Goal: Obtain resource: Download file/media

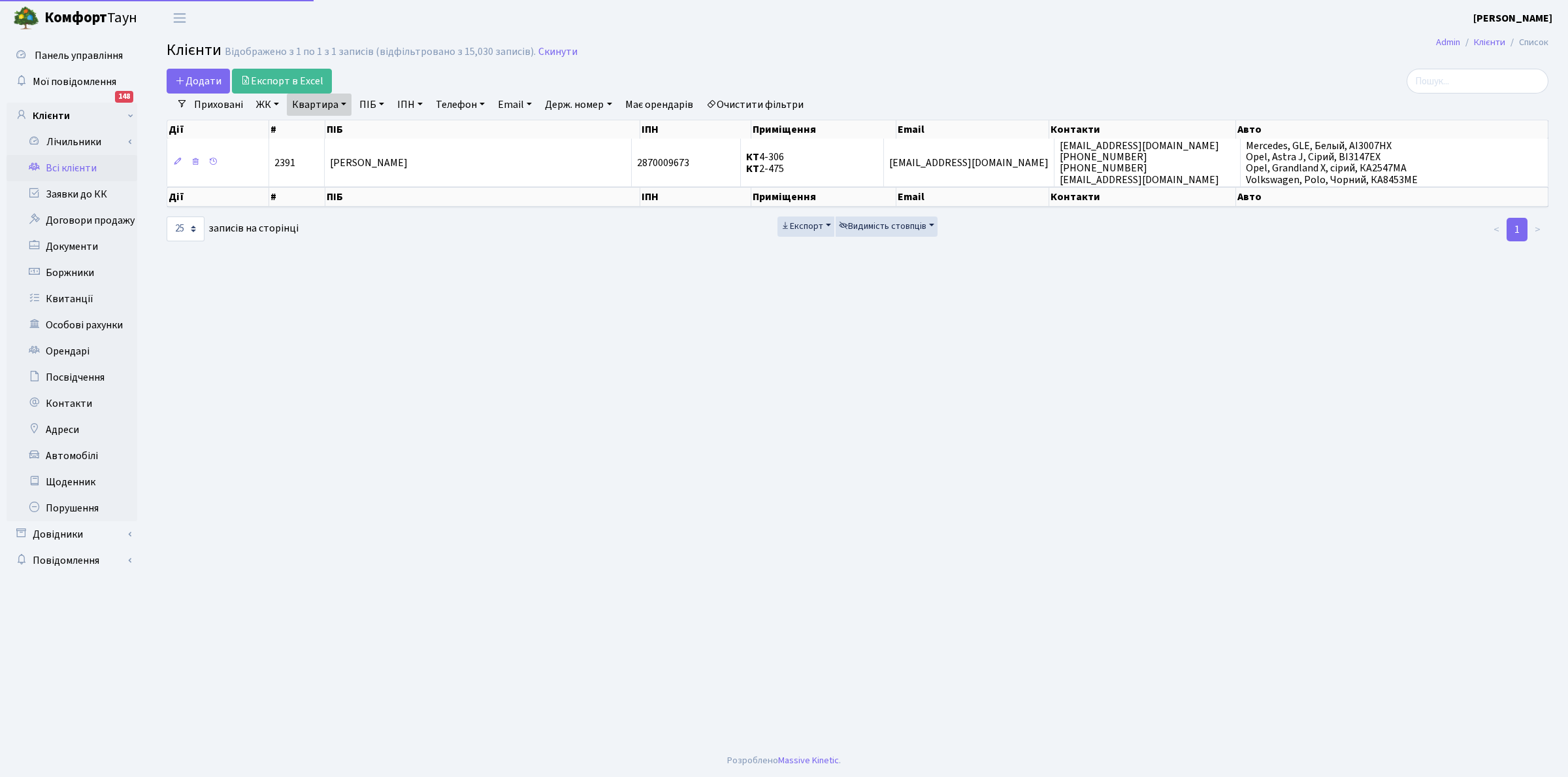
select select "25"
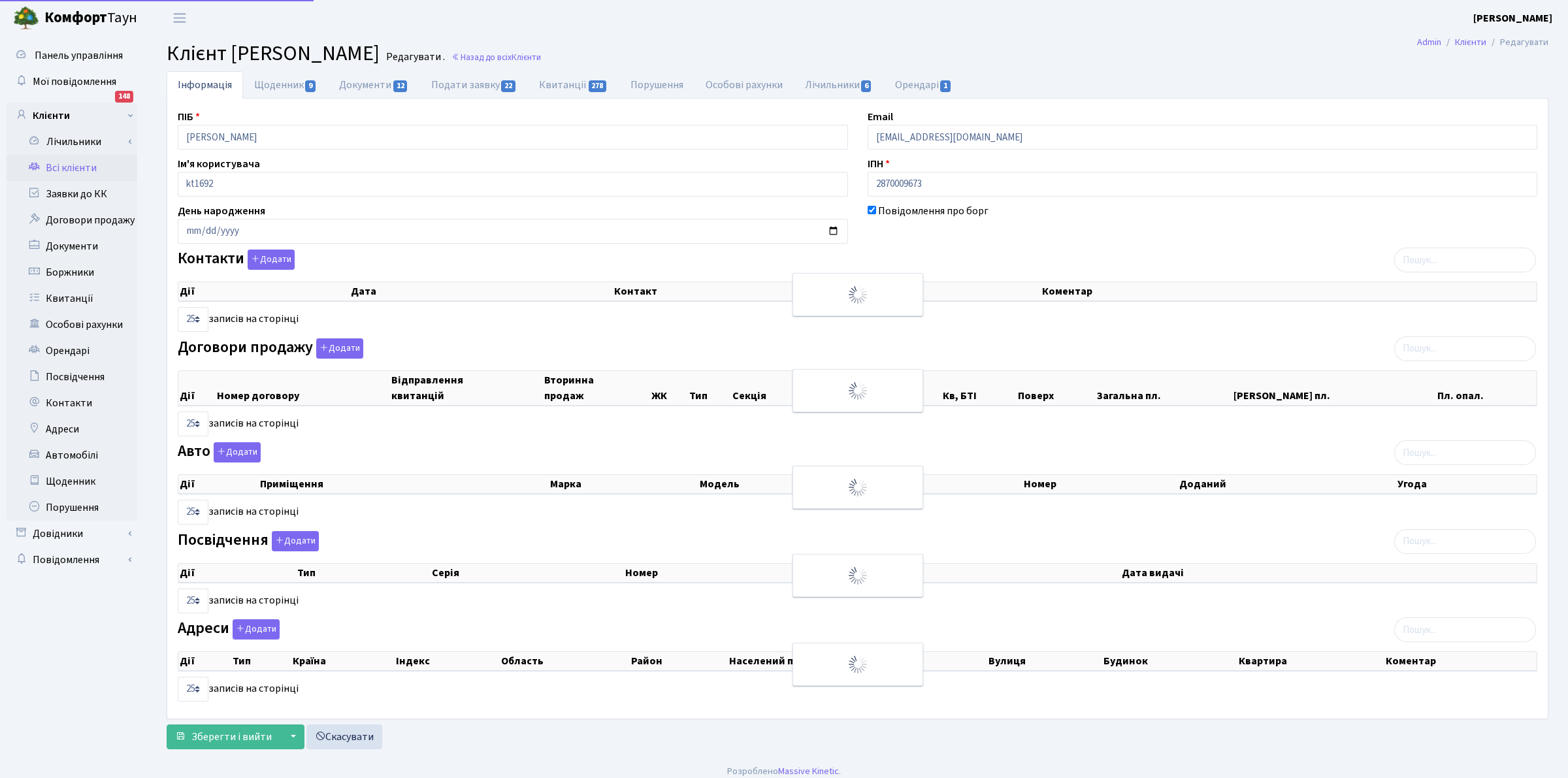
checkbox input "true"
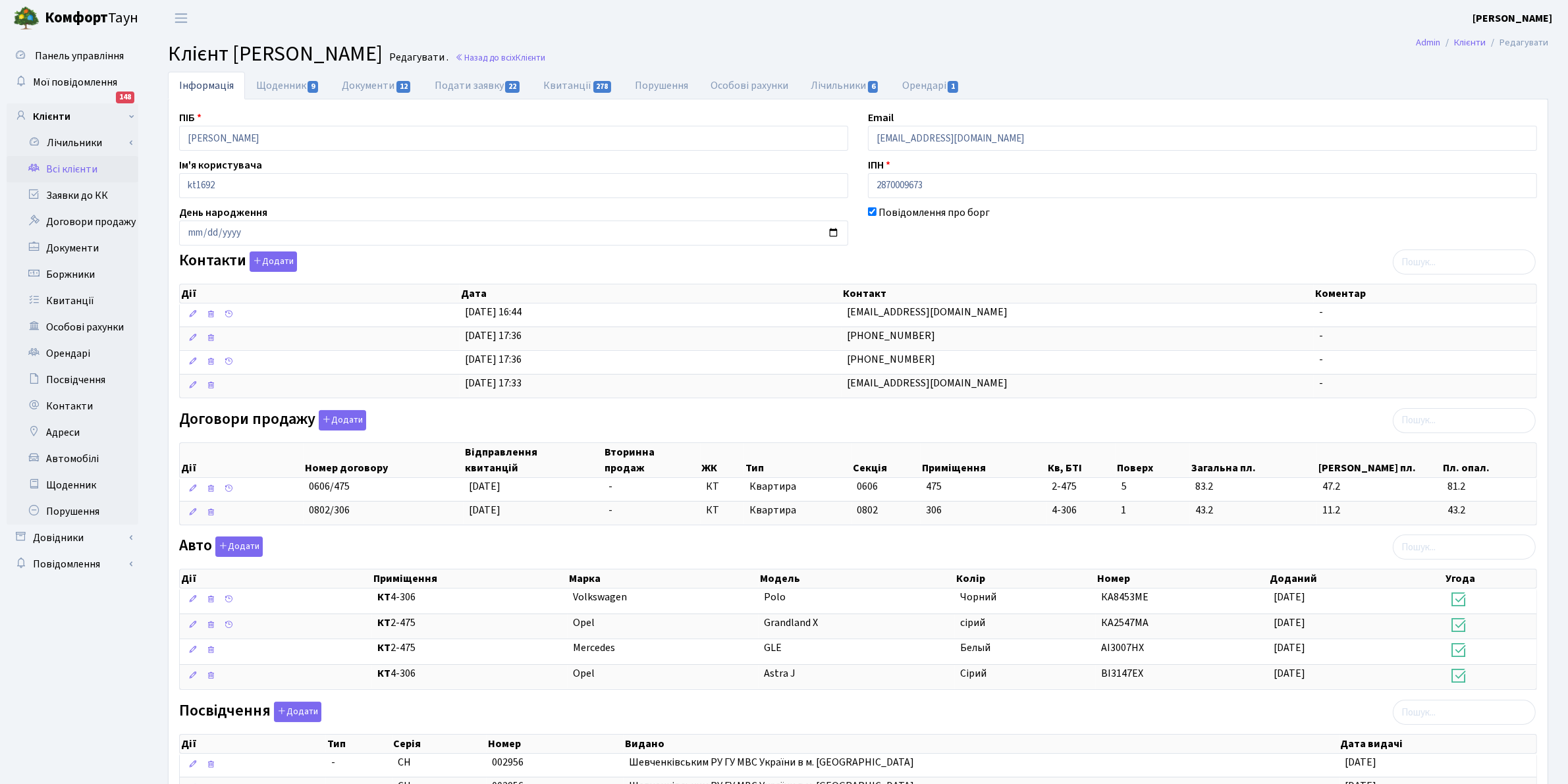
click at [73, 168] on link "Всі клієнти" at bounding box center [72, 169] width 132 height 26
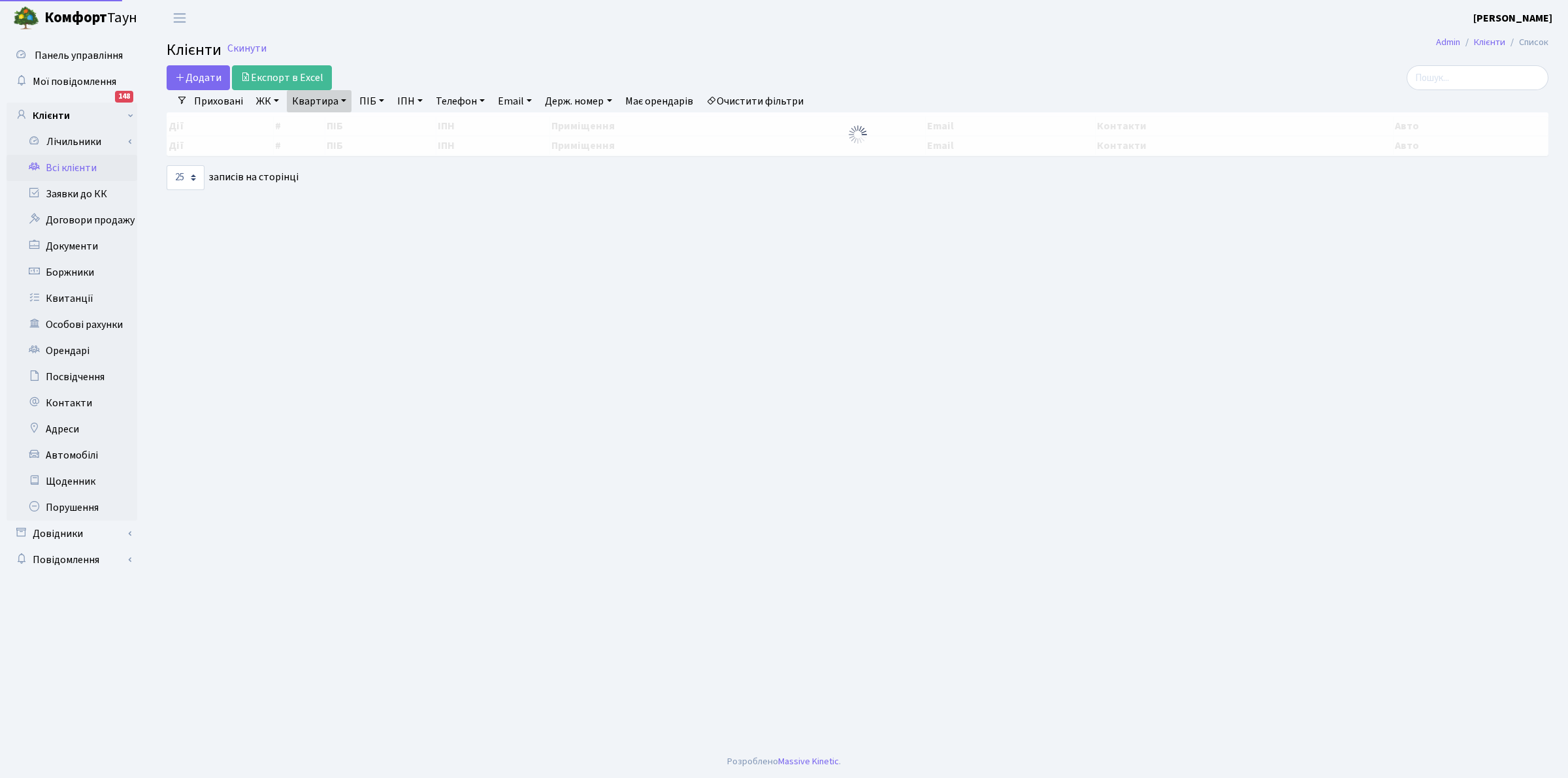
select select "25"
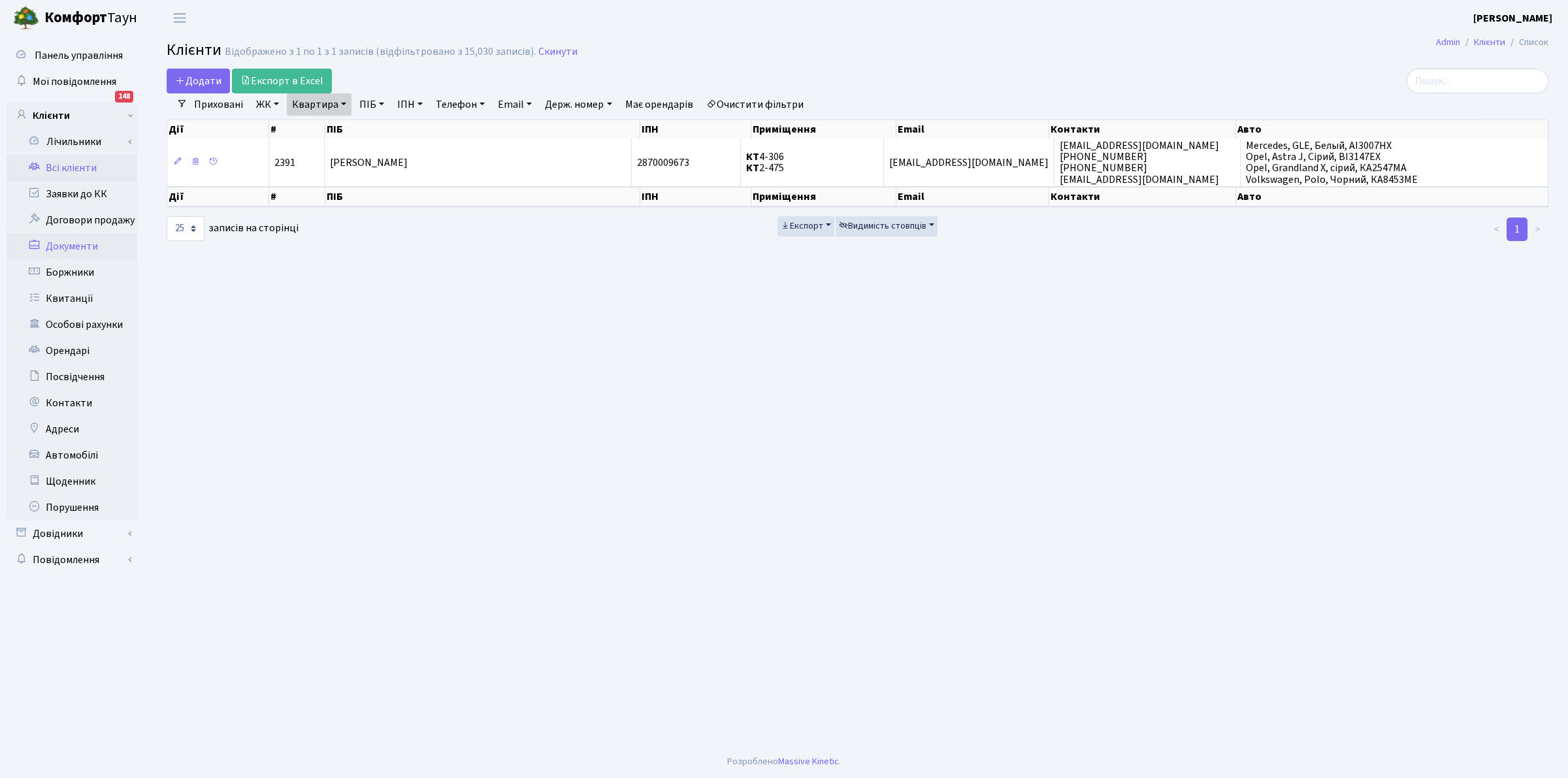
click at [77, 242] on link "Документи" at bounding box center [72, 246] width 131 height 26
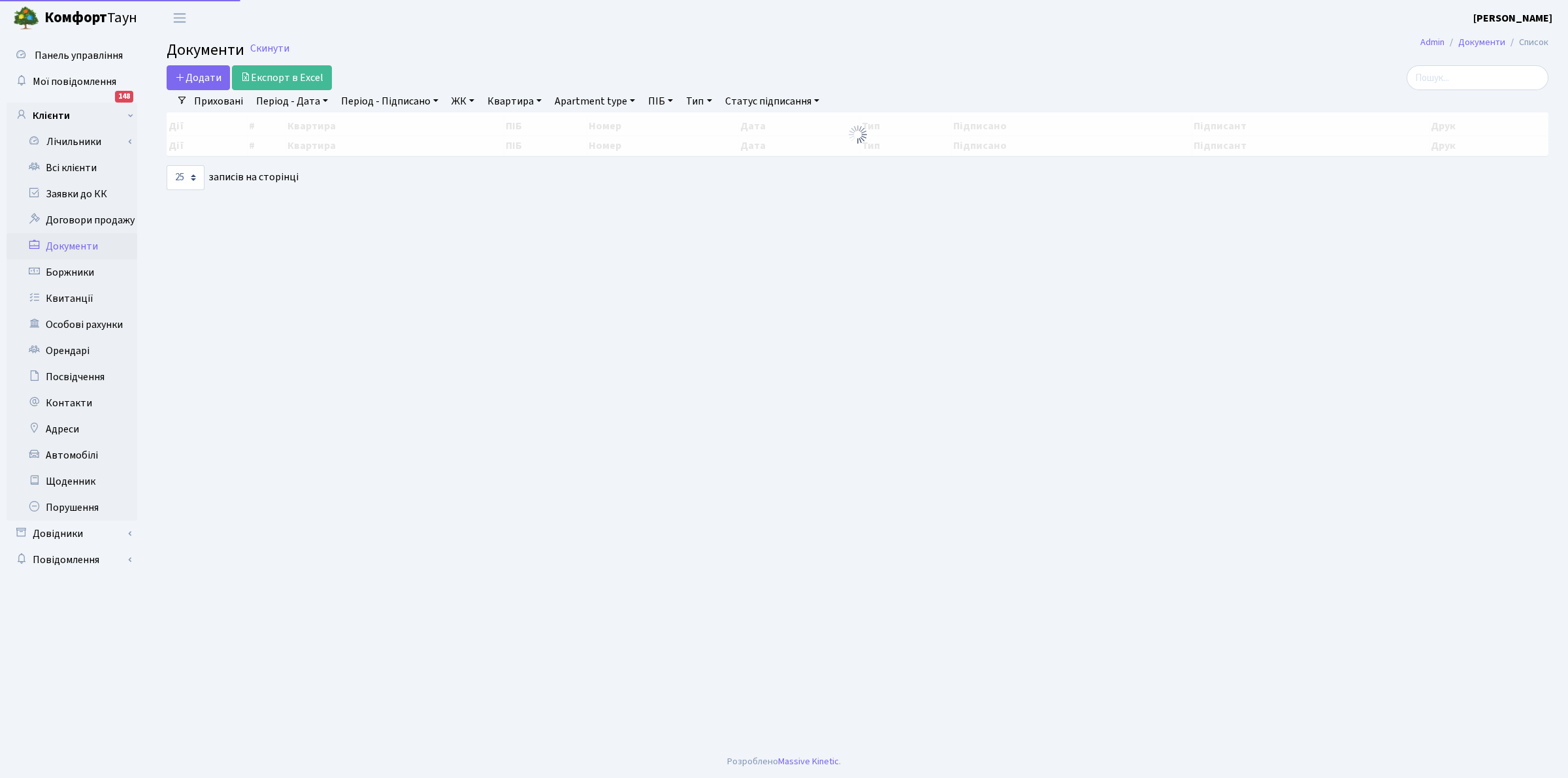
select select "25"
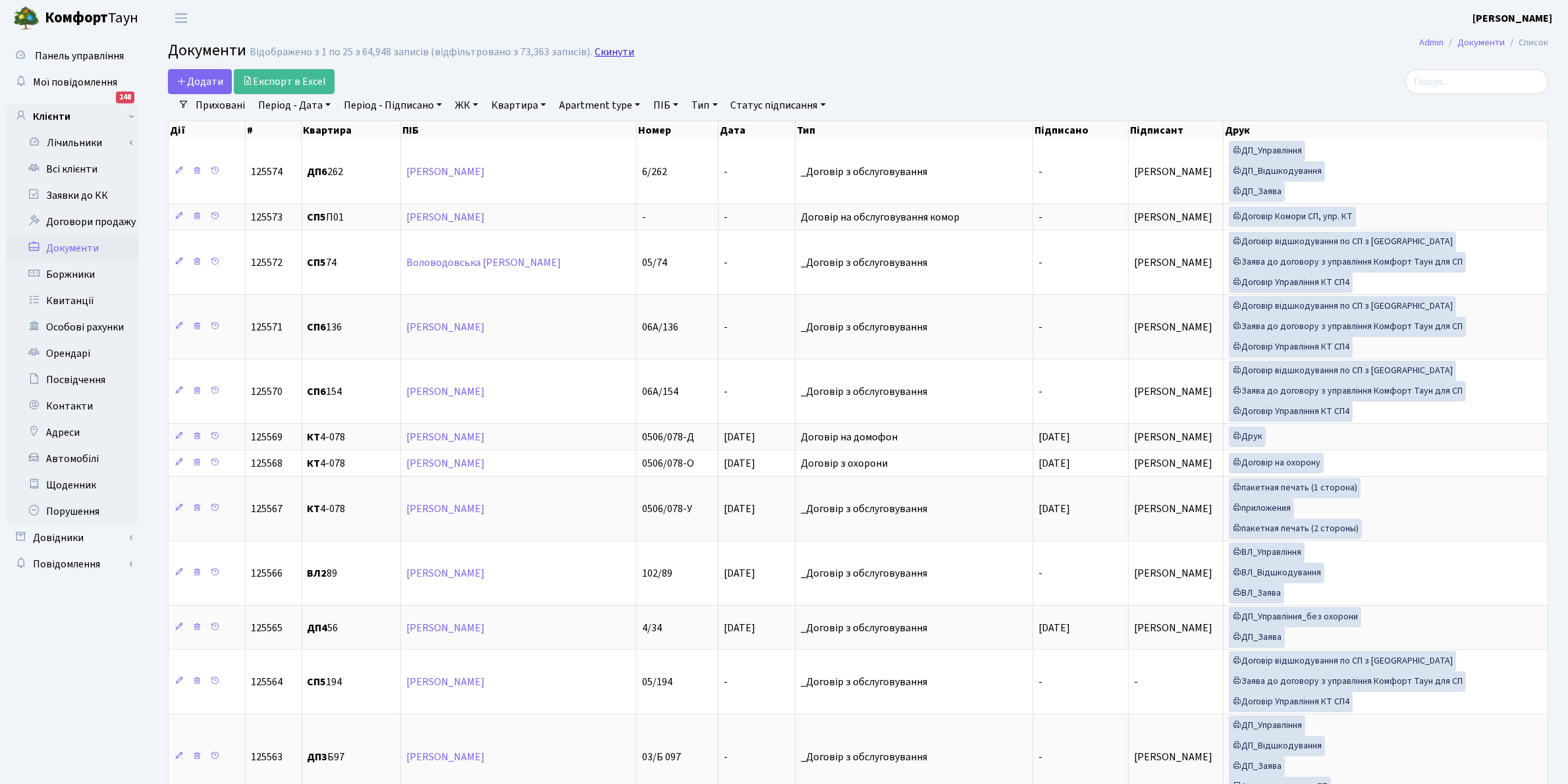
click at [599, 54] on link "Скинути" at bounding box center [614, 52] width 39 height 12
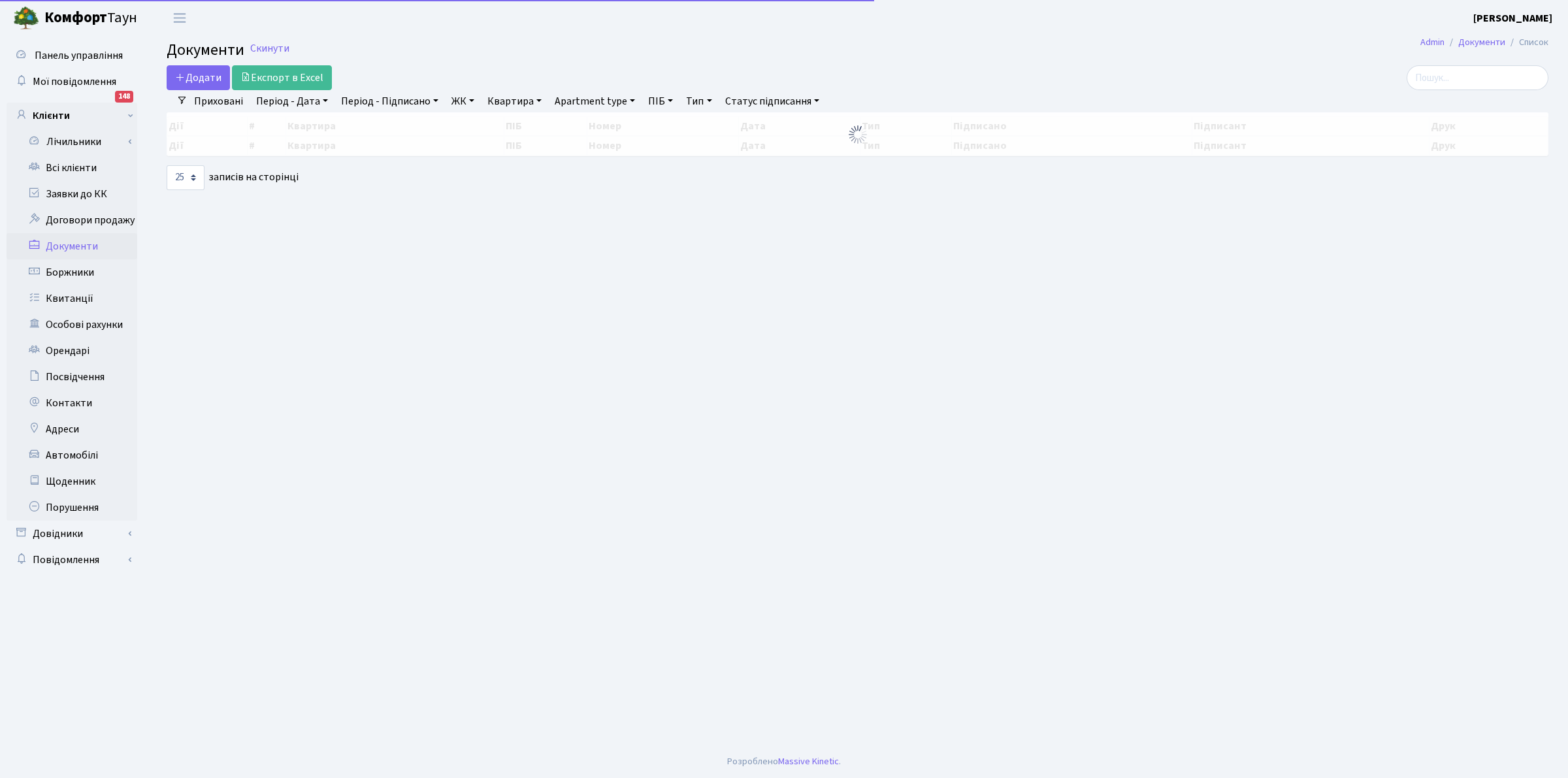
select select
select select "25"
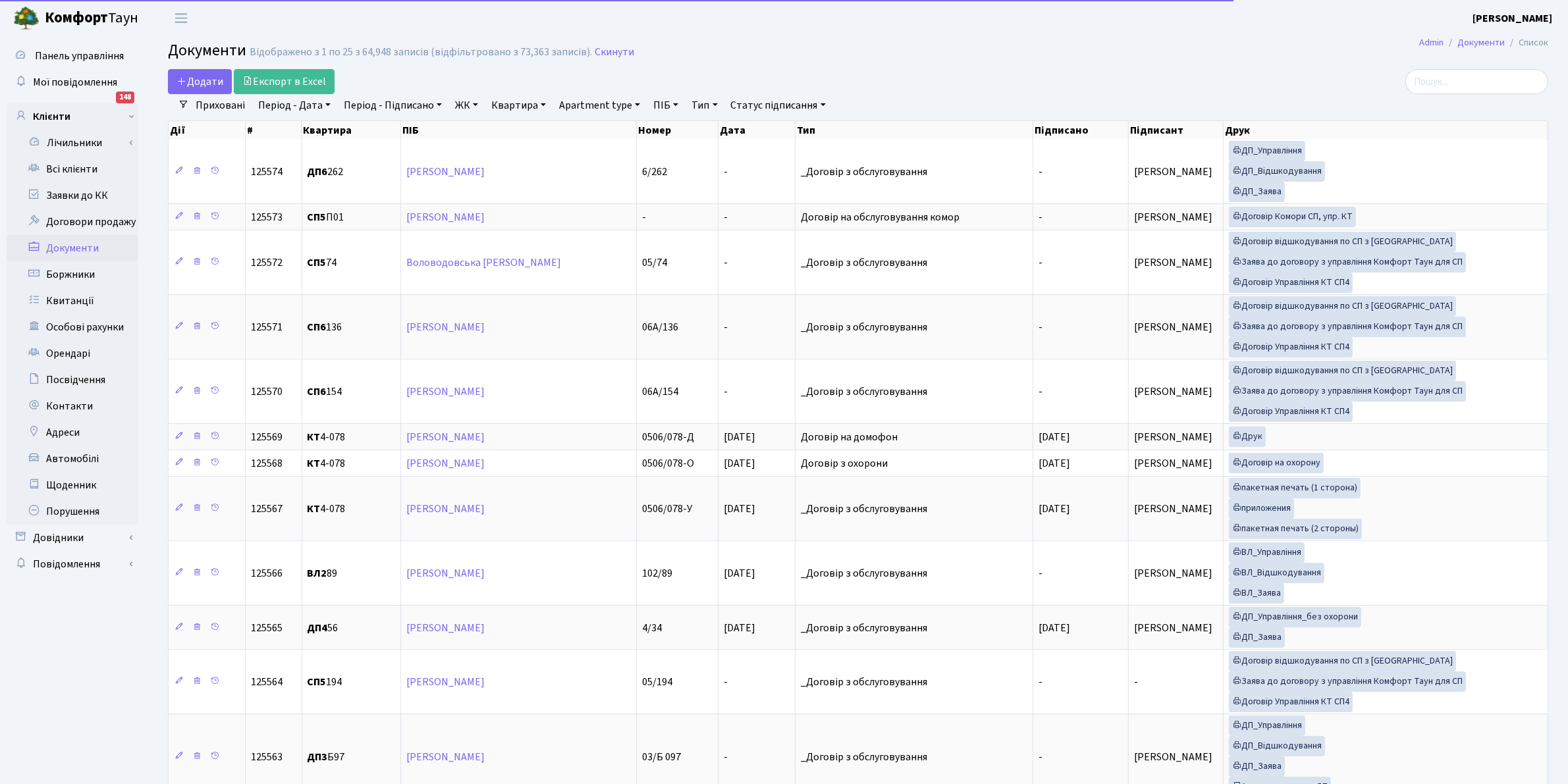
click at [695, 104] on link "Тип" at bounding box center [704, 105] width 36 height 22
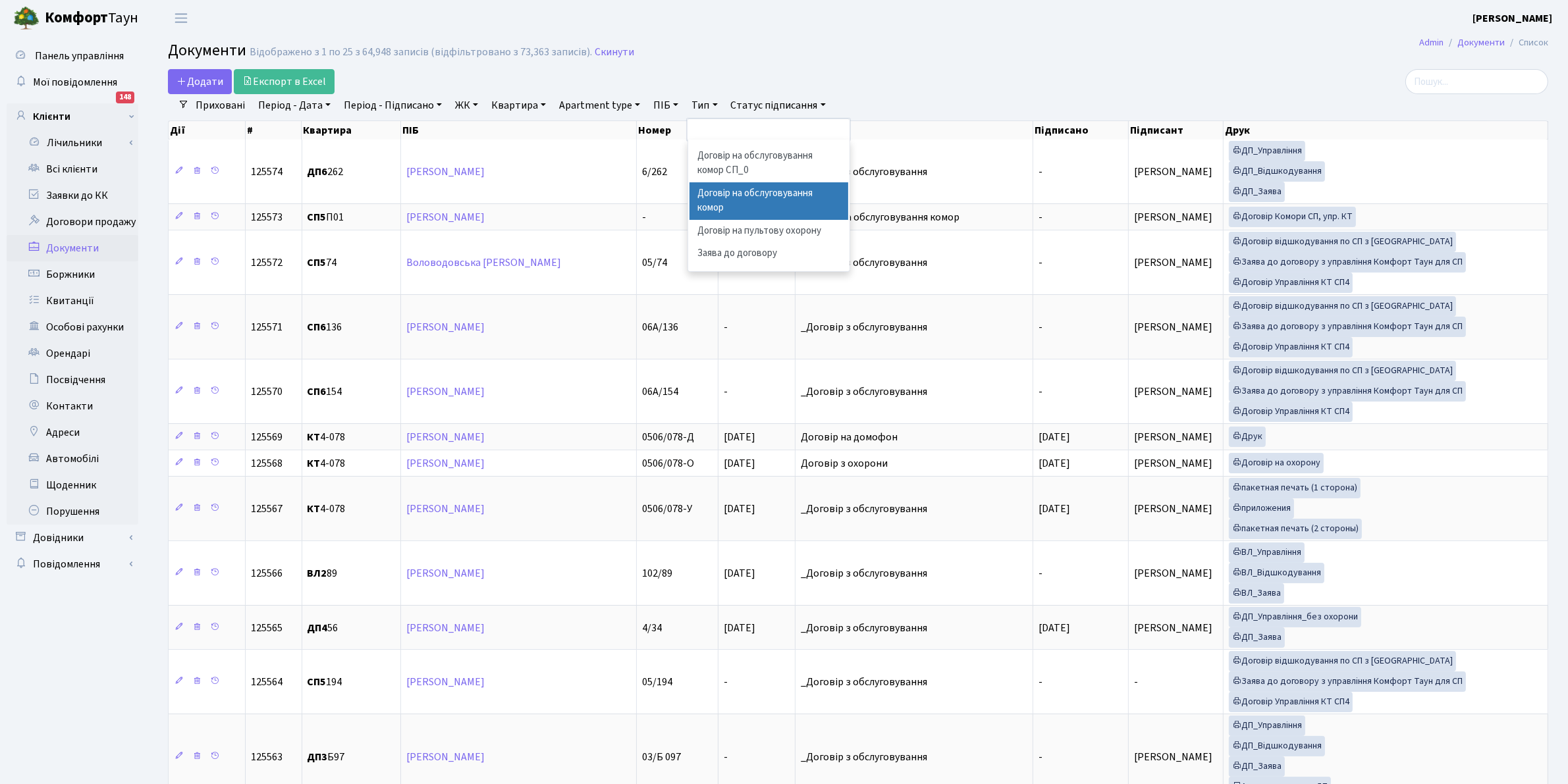
scroll to position [411, 0]
click at [768, 137] on li "Договір з охорони" at bounding box center [769, 124] width 160 height 23
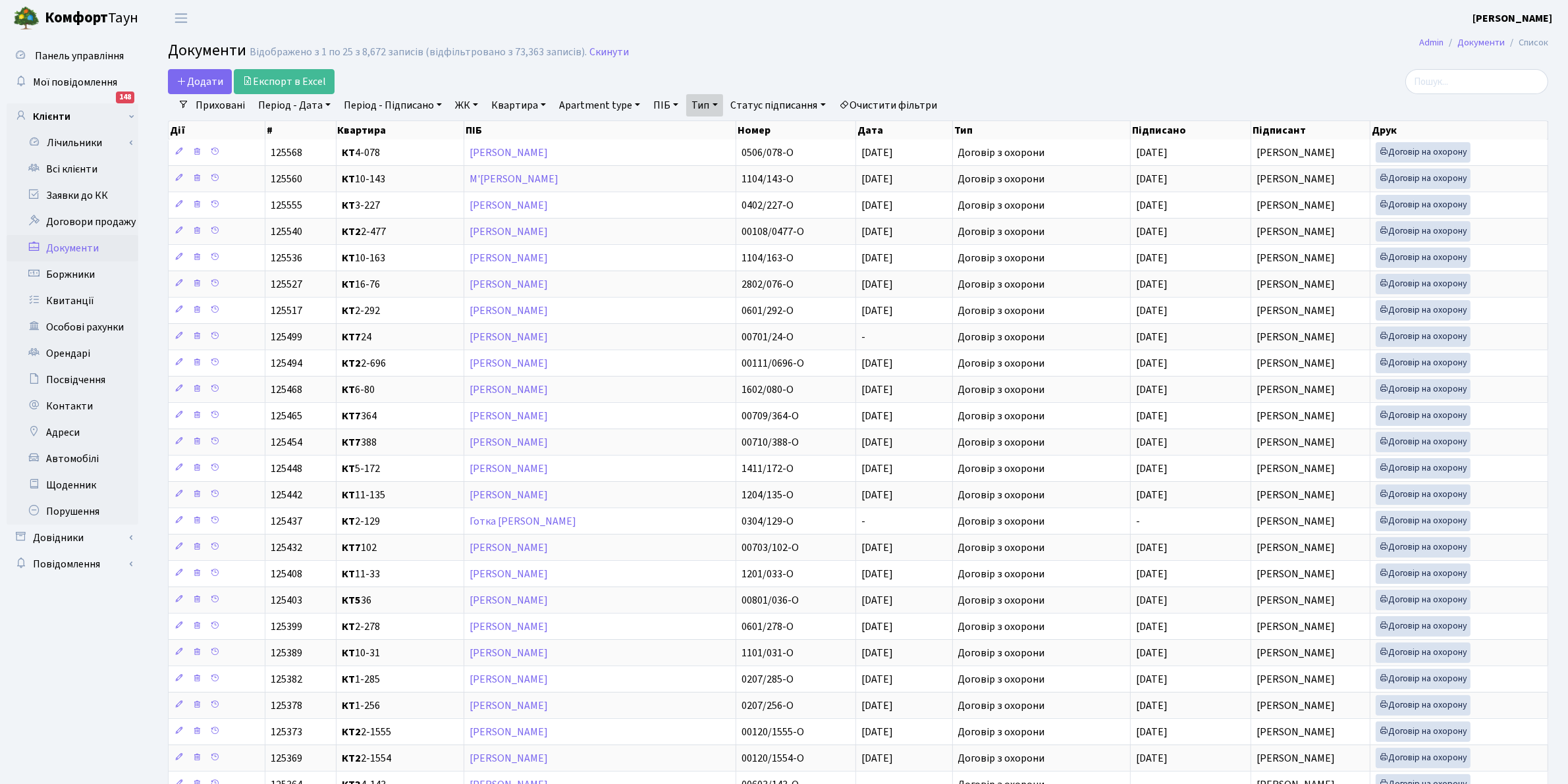
click at [356, 103] on link "Період - Підписано" at bounding box center [393, 105] width 109 height 22
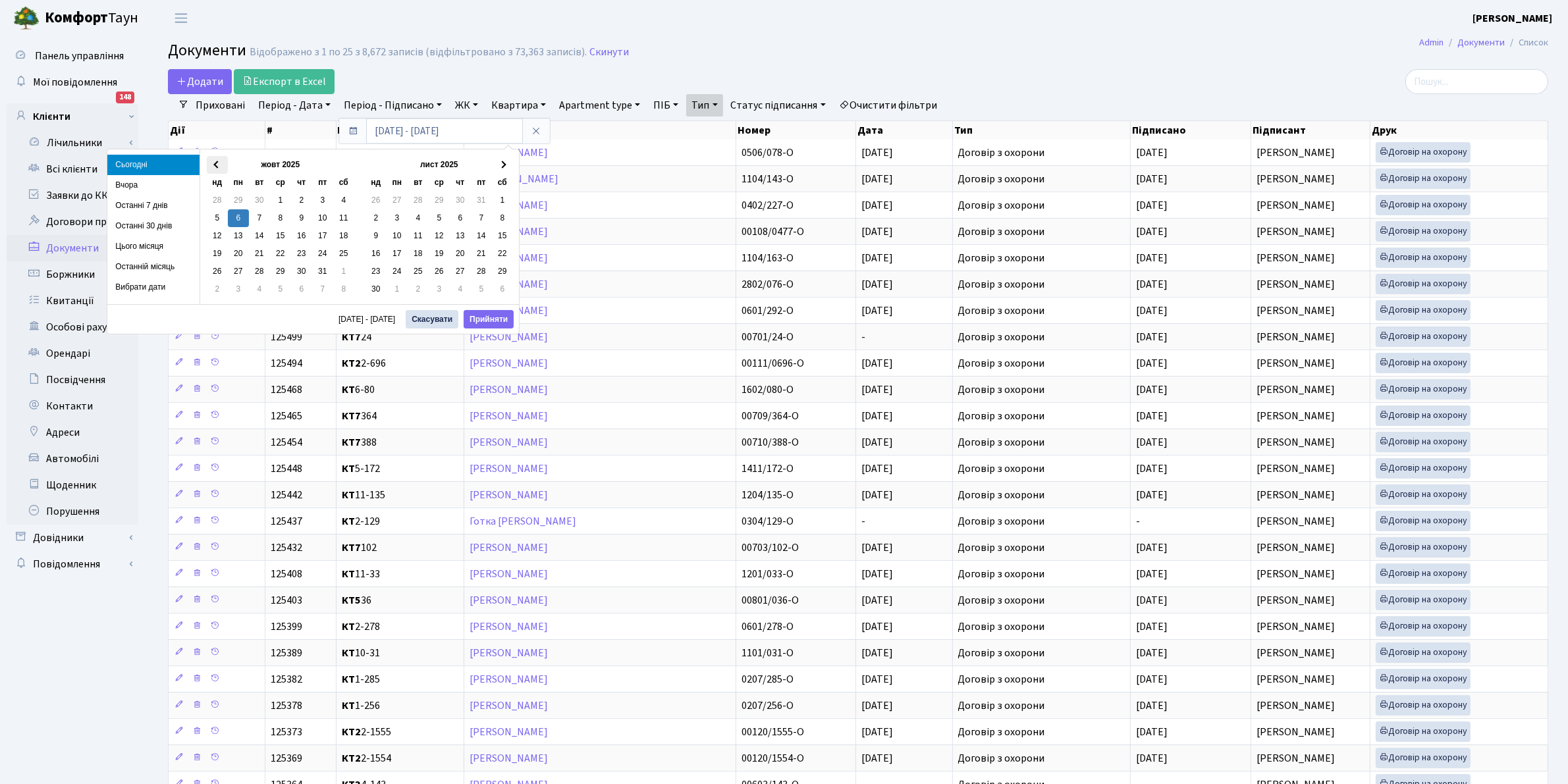
click at [217, 162] on span at bounding box center [217, 165] width 7 height 7
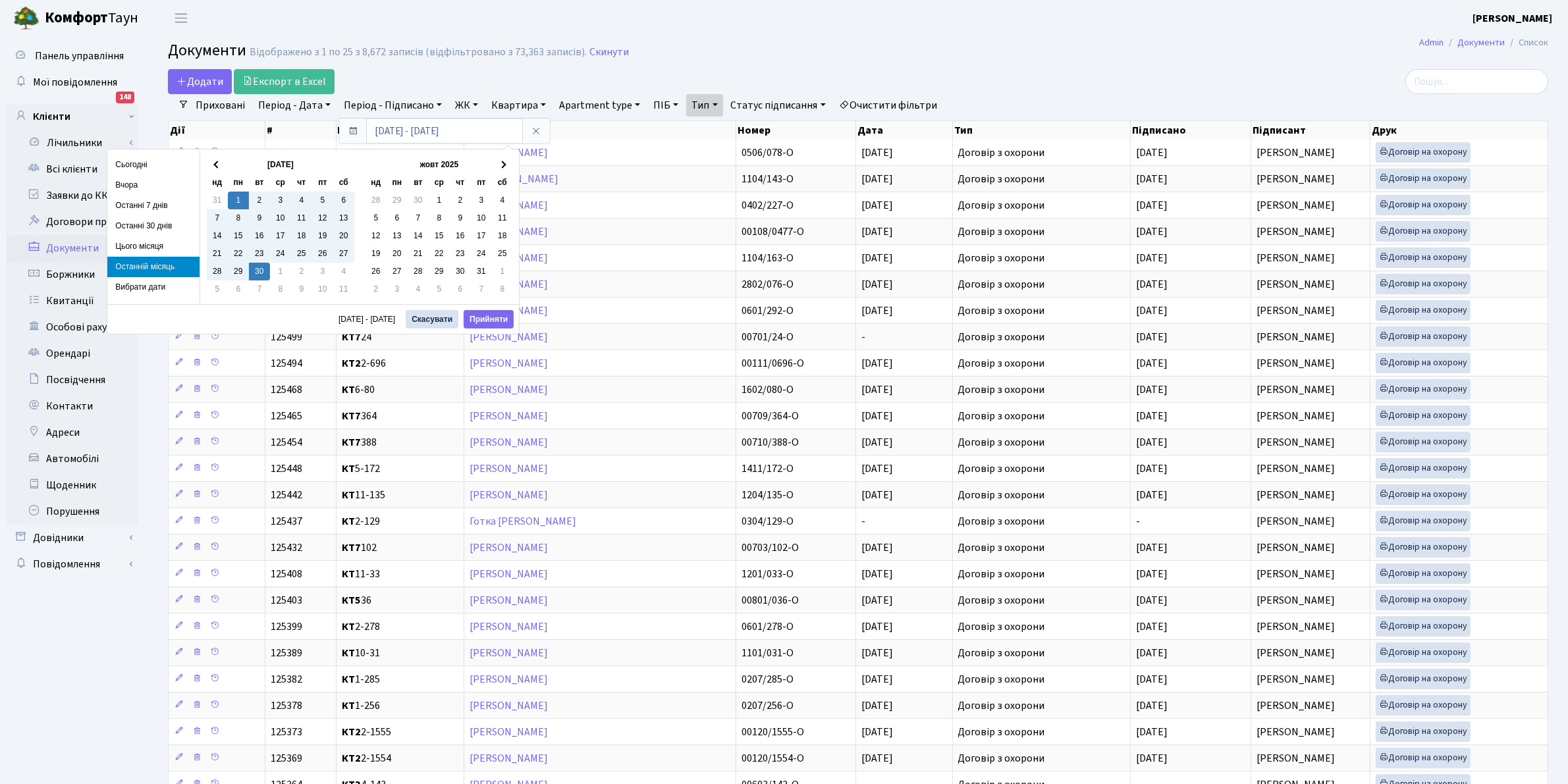
click at [493, 307] on div "01.09.2025 - 30.09.2025 Скасувати Прийняти" at bounding box center [313, 318] width 411 height 29
click at [489, 318] on button "Прийняти" at bounding box center [489, 320] width 50 height 19
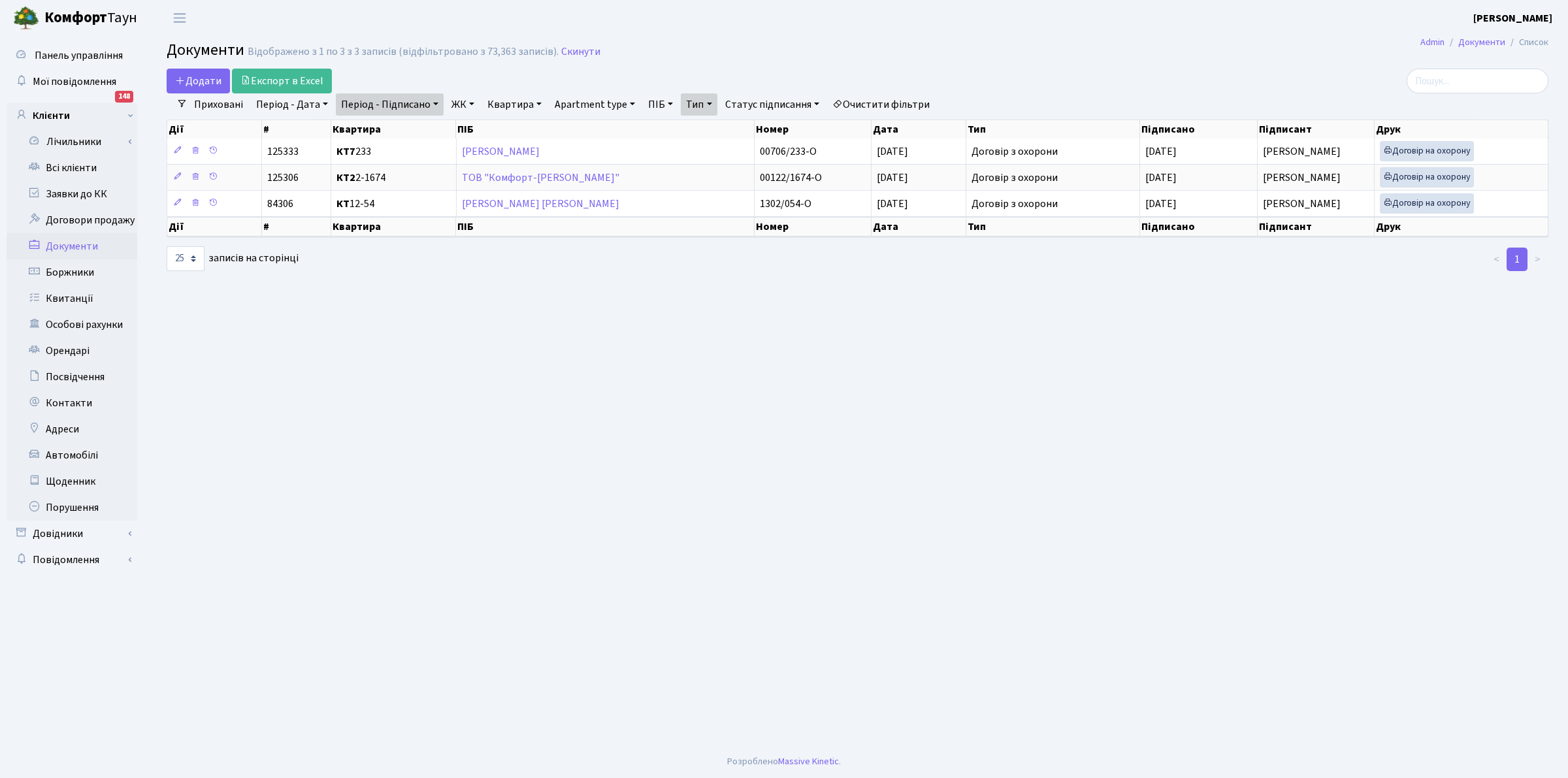
click at [287, 105] on link "Період - Дата" at bounding box center [292, 104] width 82 height 22
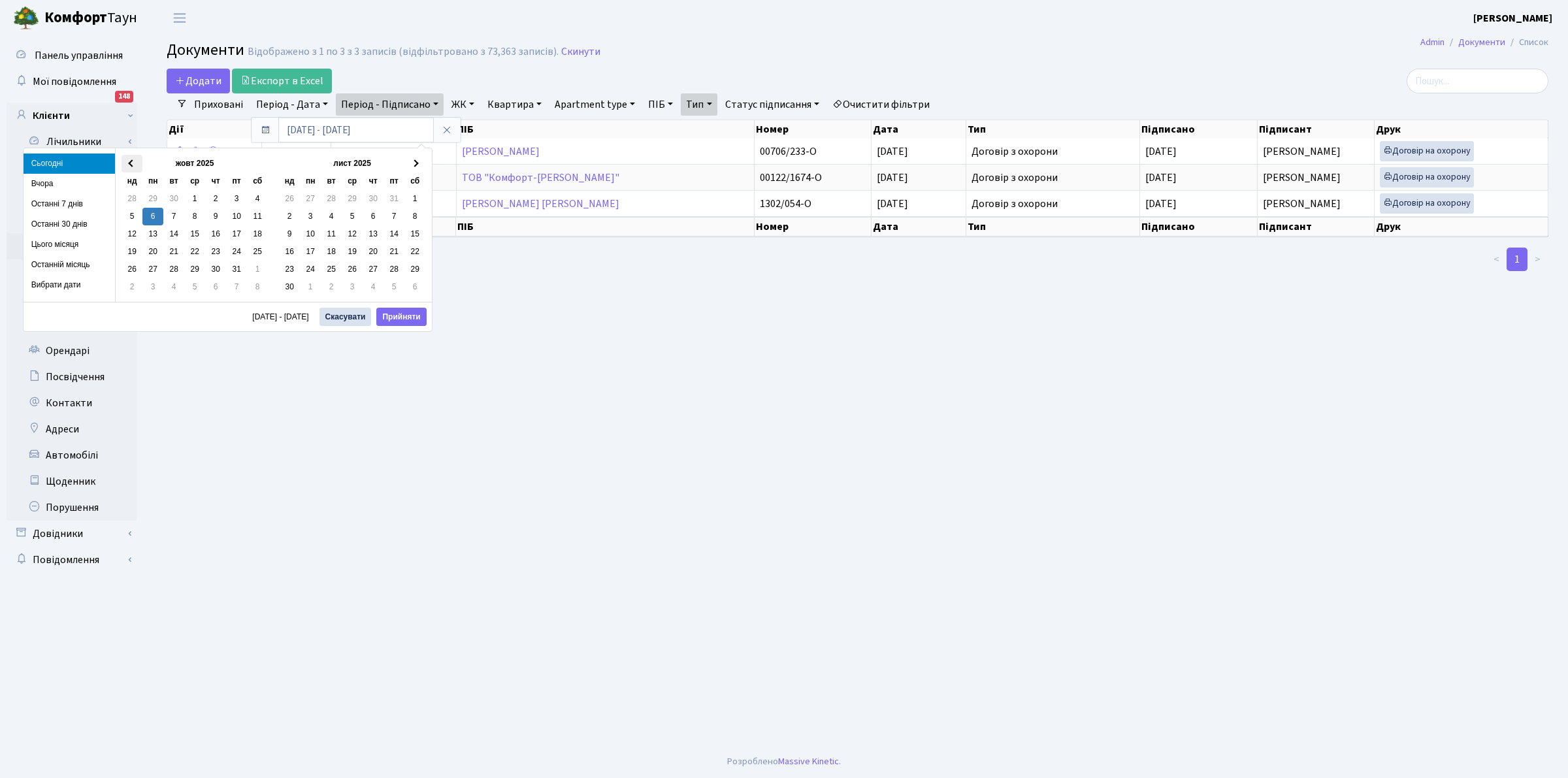
click at [124, 161] on th at bounding box center [131, 163] width 21 height 18
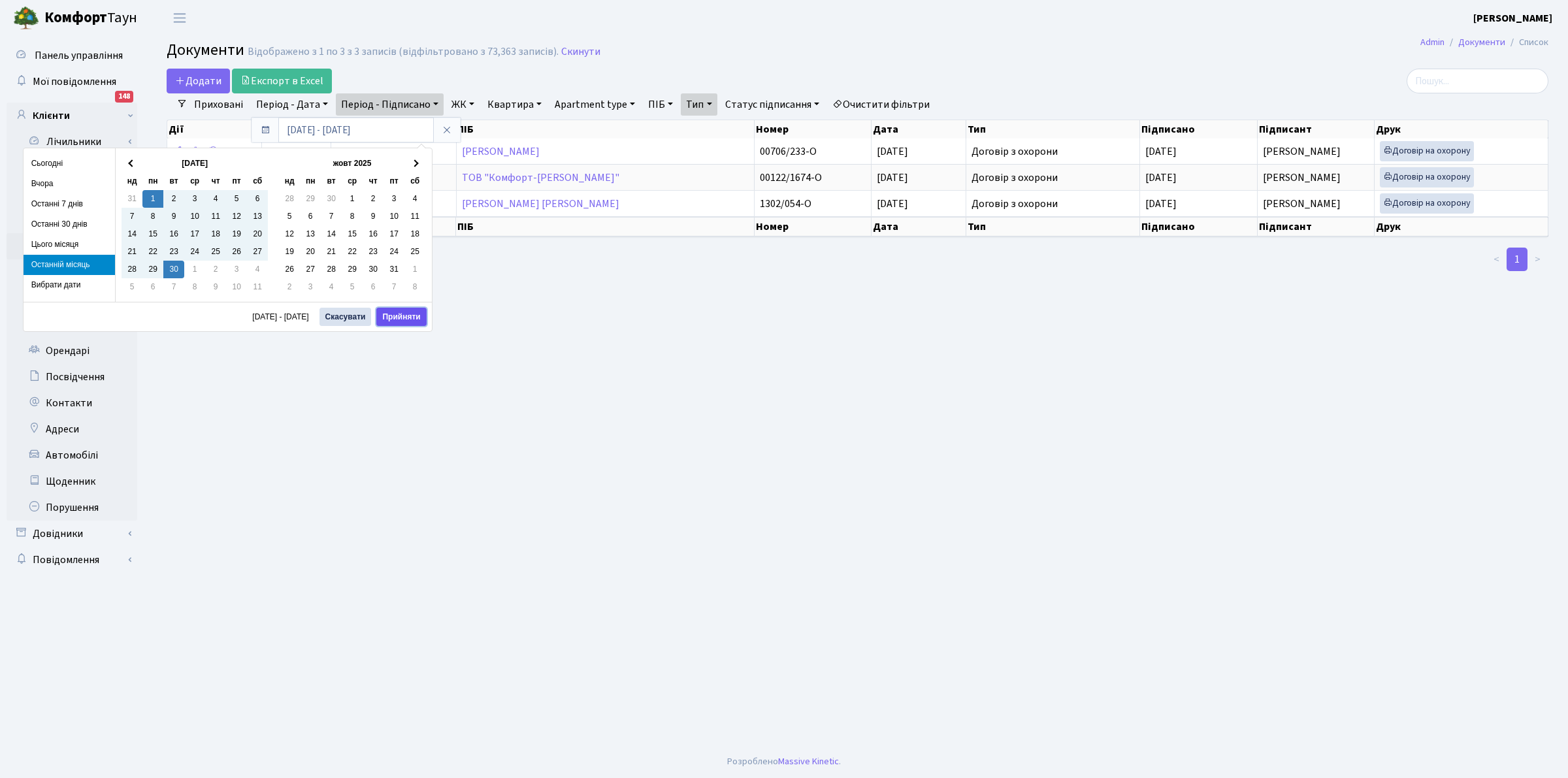
click at [412, 324] on button "Прийняти" at bounding box center [401, 317] width 50 height 18
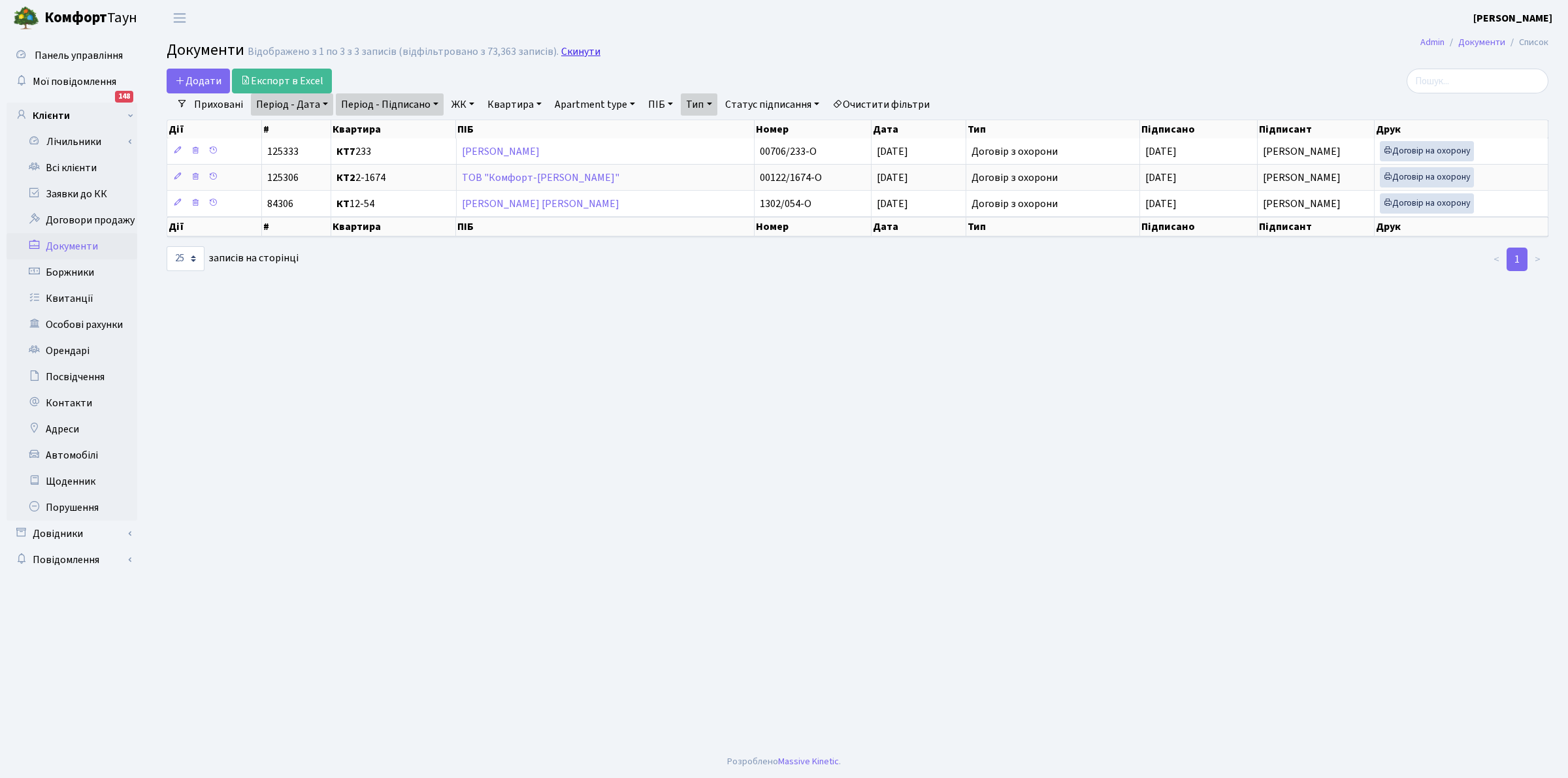
click at [566, 53] on link "Скинути" at bounding box center [581, 51] width 39 height 12
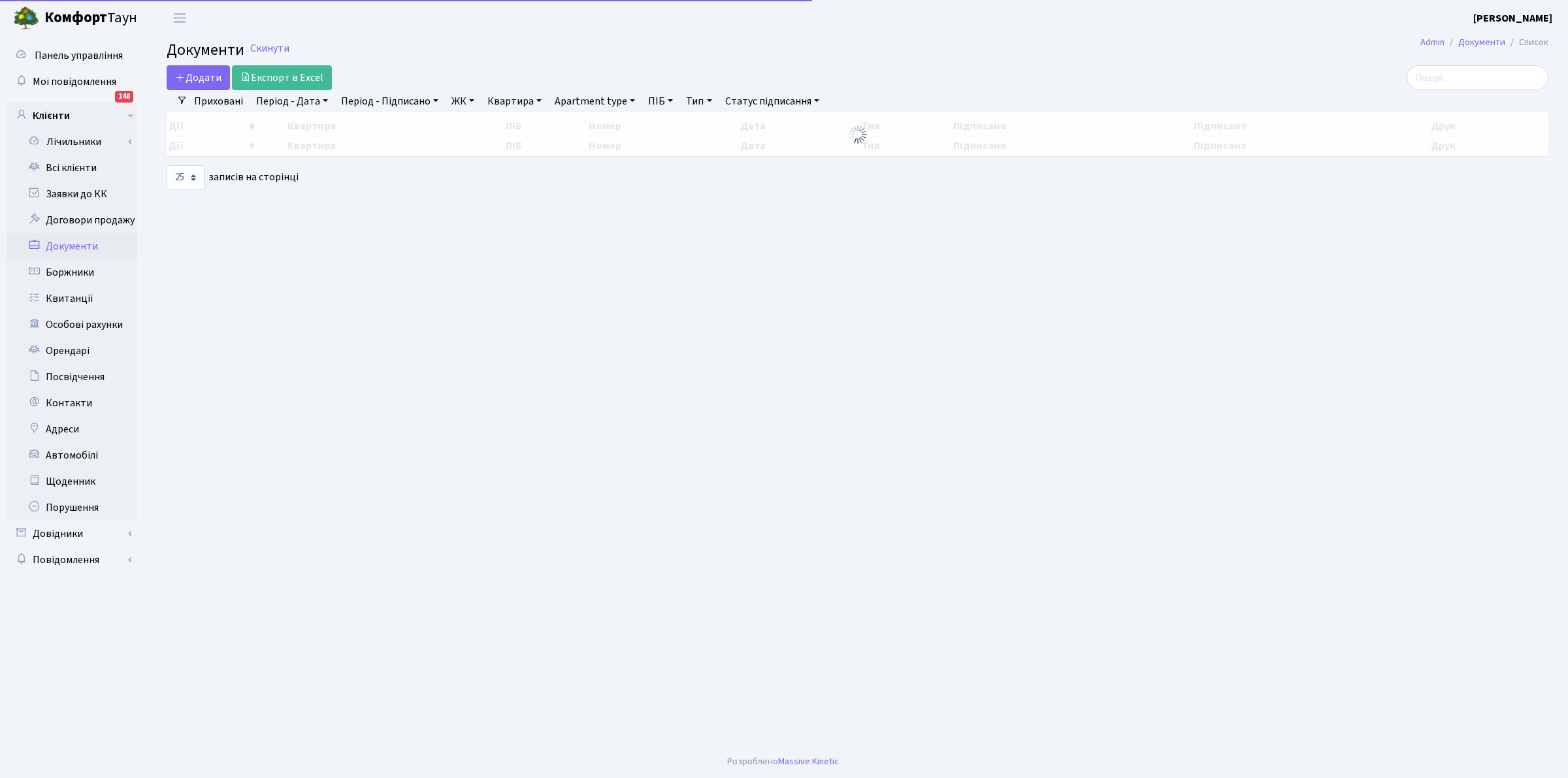
select select
select select "25"
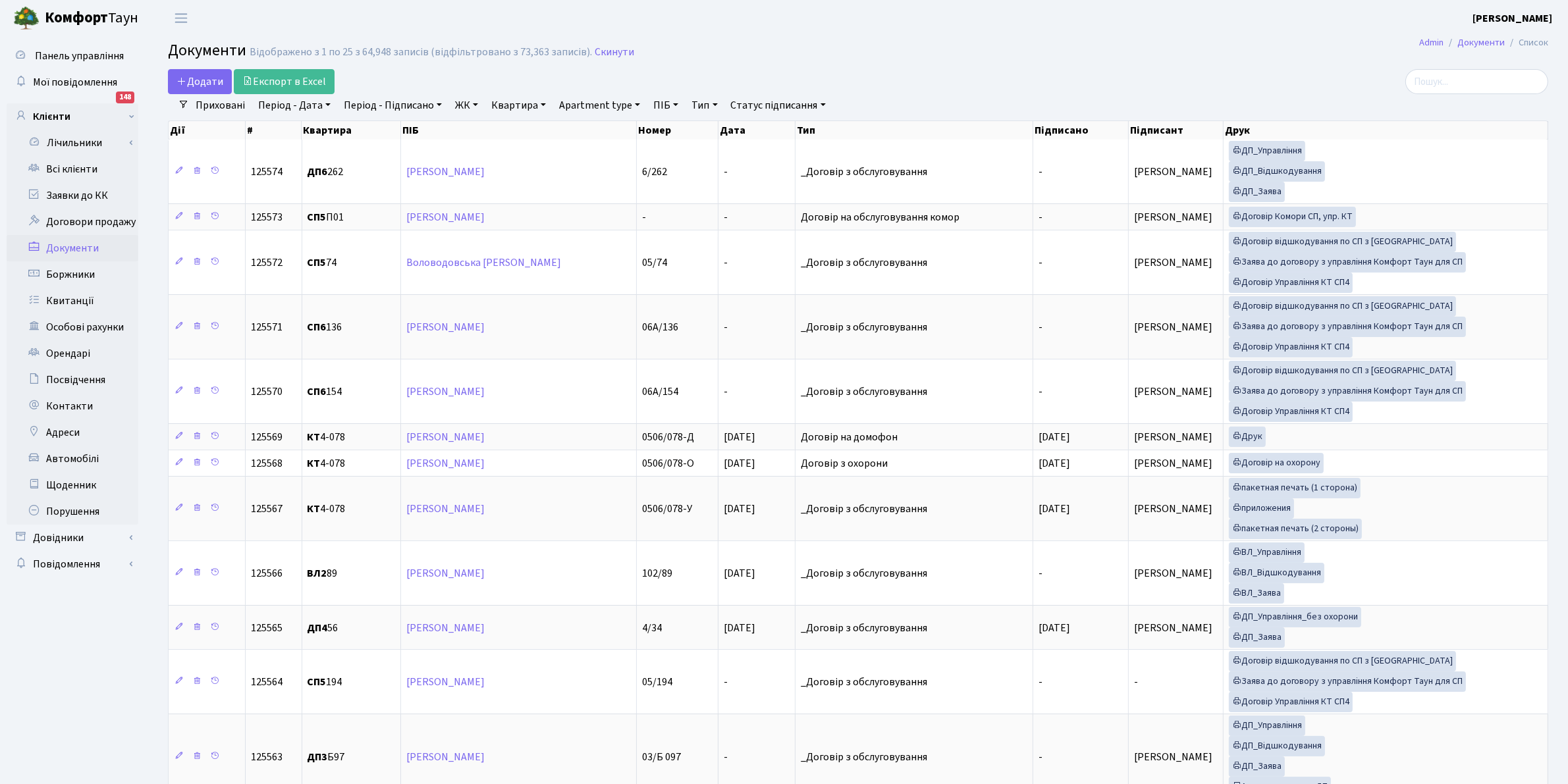
click at [692, 106] on link "Тип" at bounding box center [704, 105] width 36 height 22
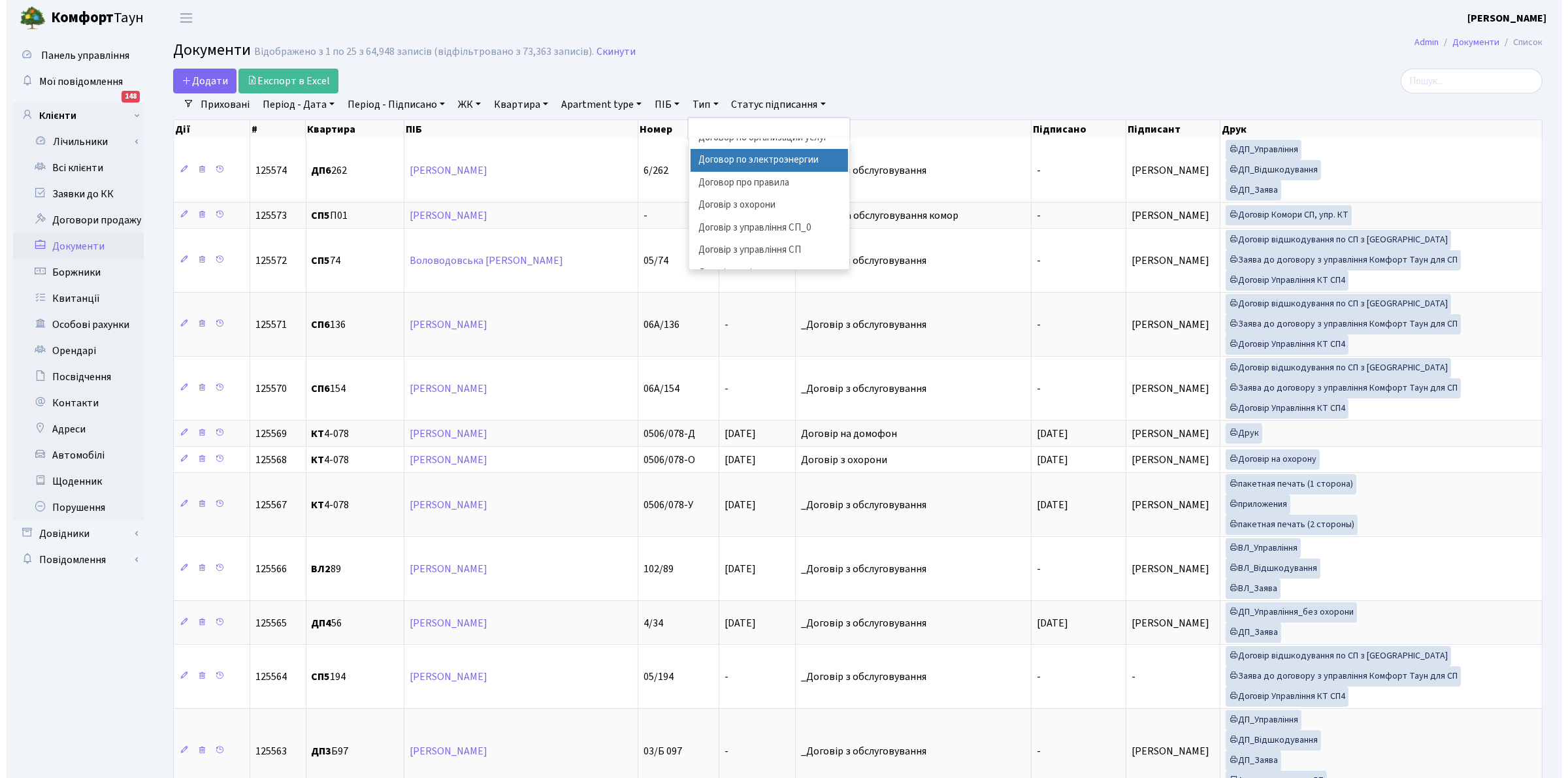
scroll to position [408, 0]
click at [748, 136] on li "Договір з охорони" at bounding box center [763, 124] width 158 height 23
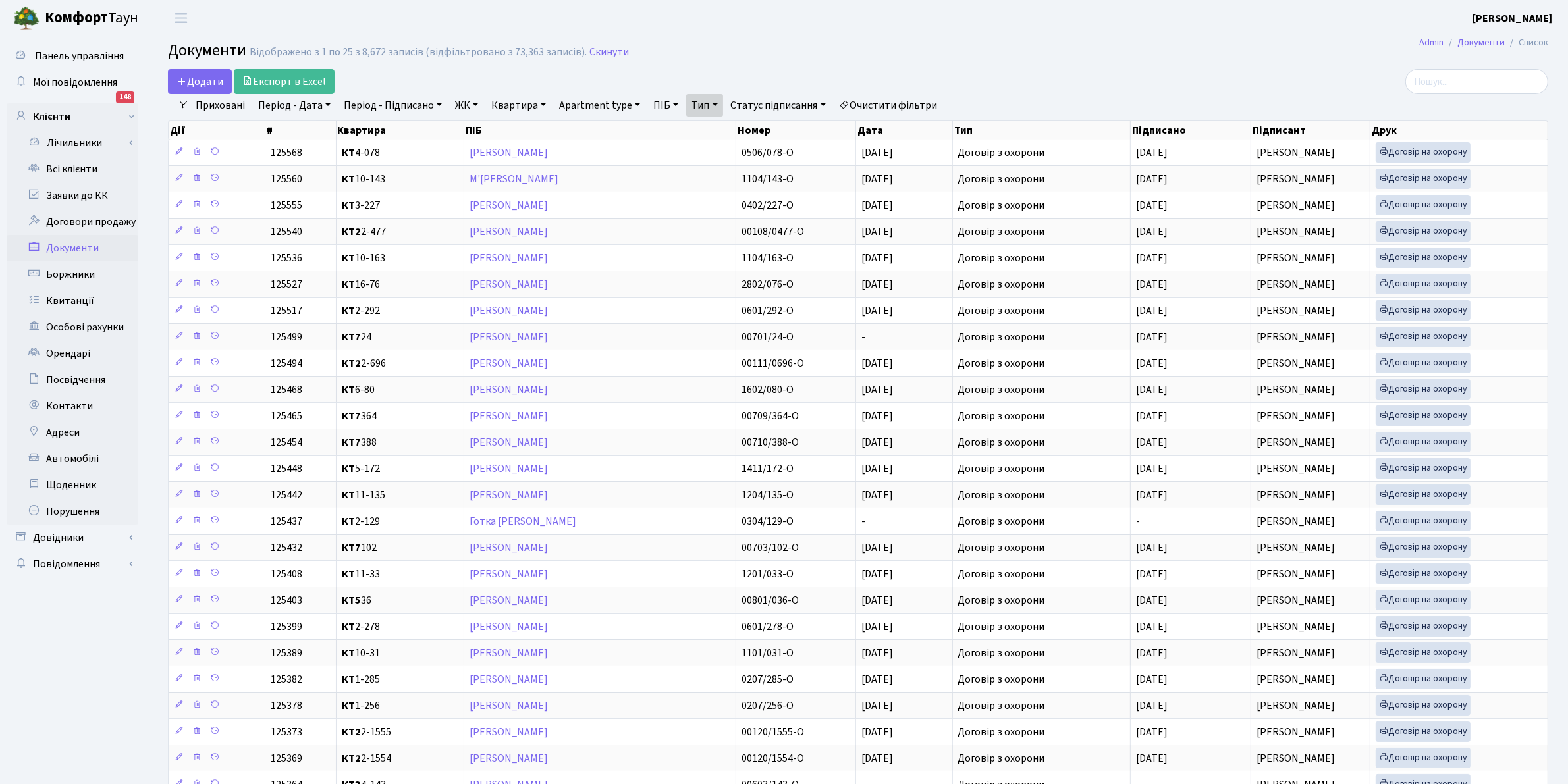
click at [284, 103] on link "Період - Дата" at bounding box center [294, 105] width 83 height 22
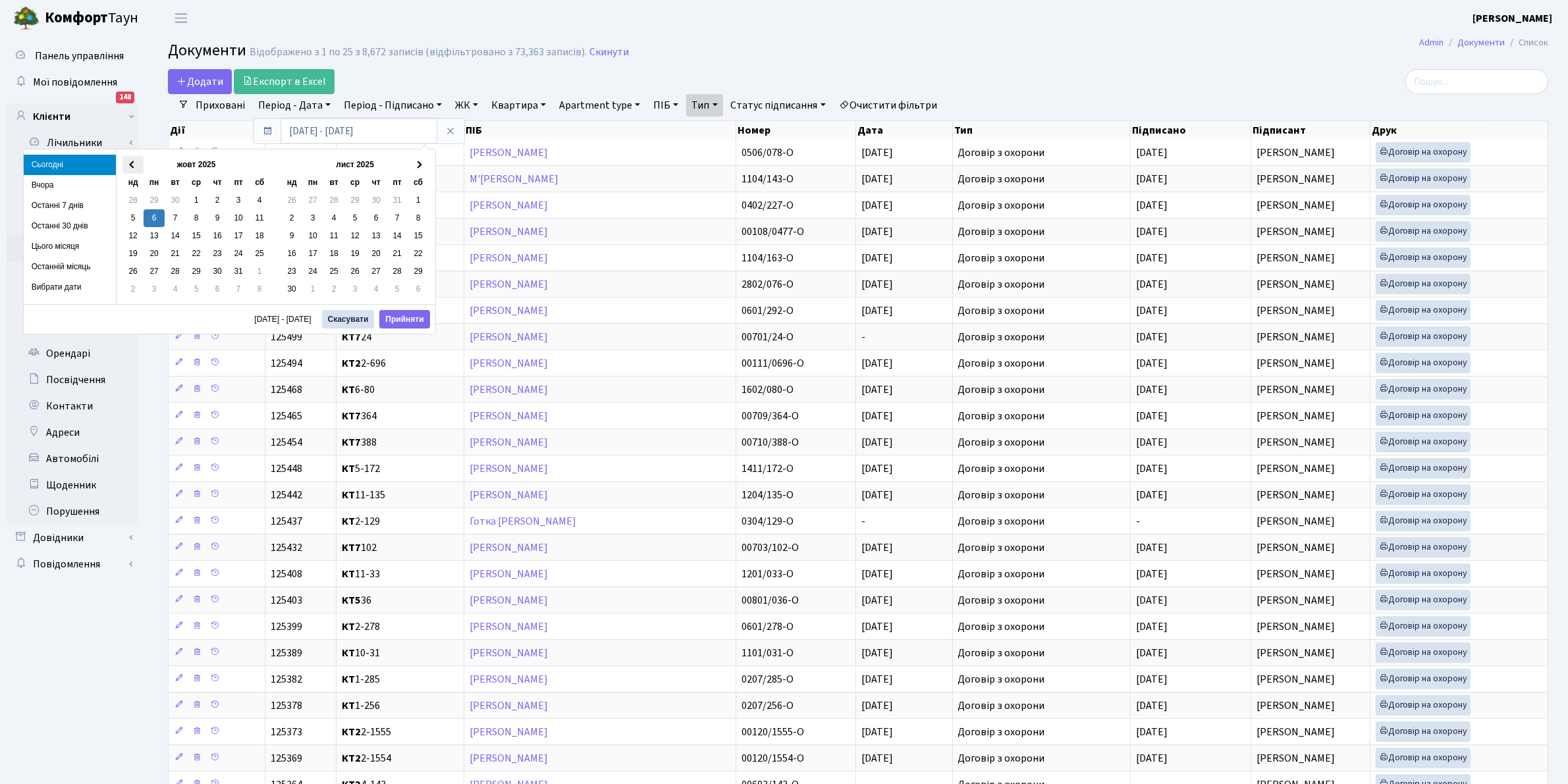
click at [132, 162] on span at bounding box center [132, 165] width 7 height 7
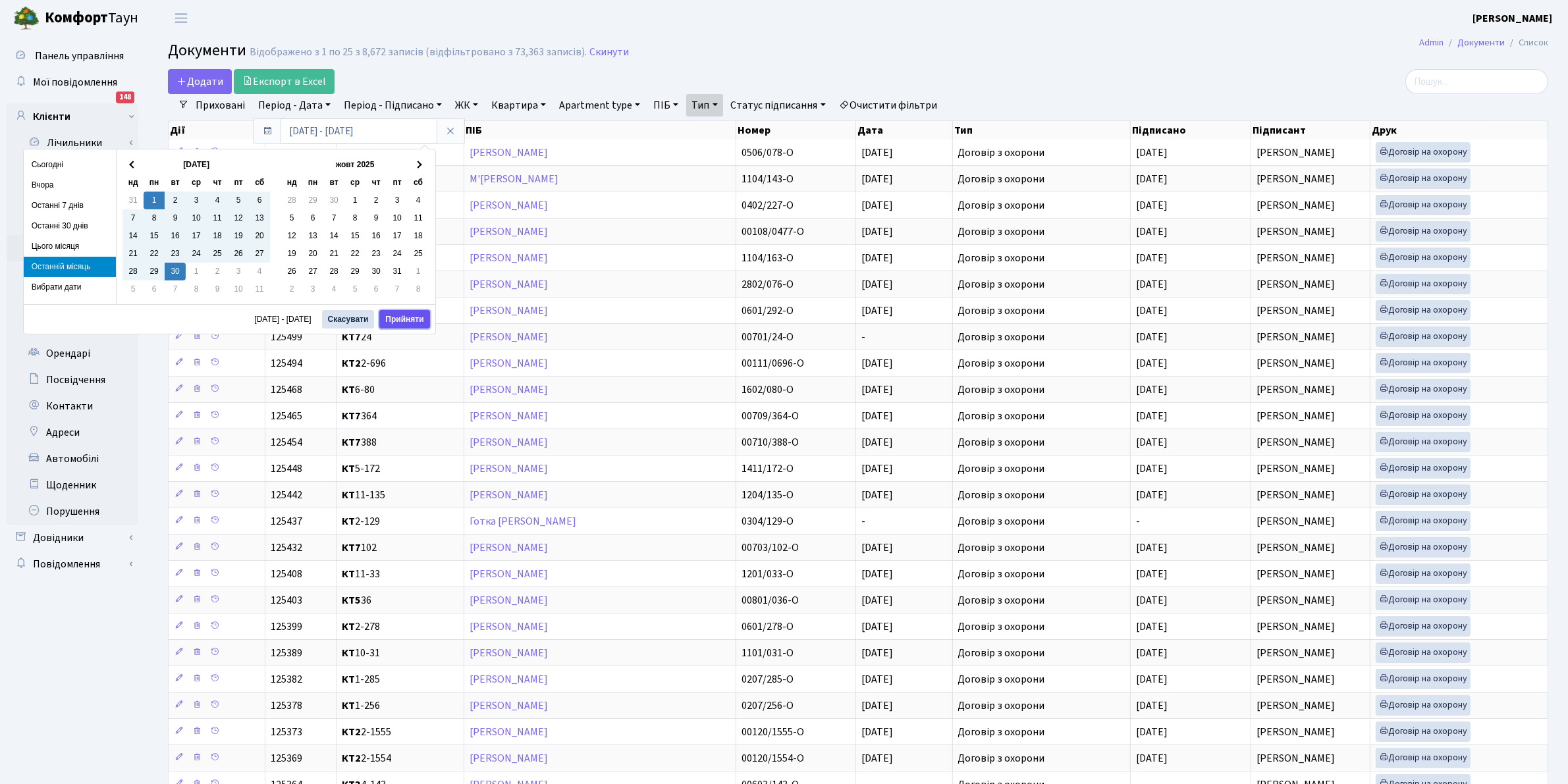
click at [400, 317] on button "Прийняти" at bounding box center [404, 320] width 50 height 19
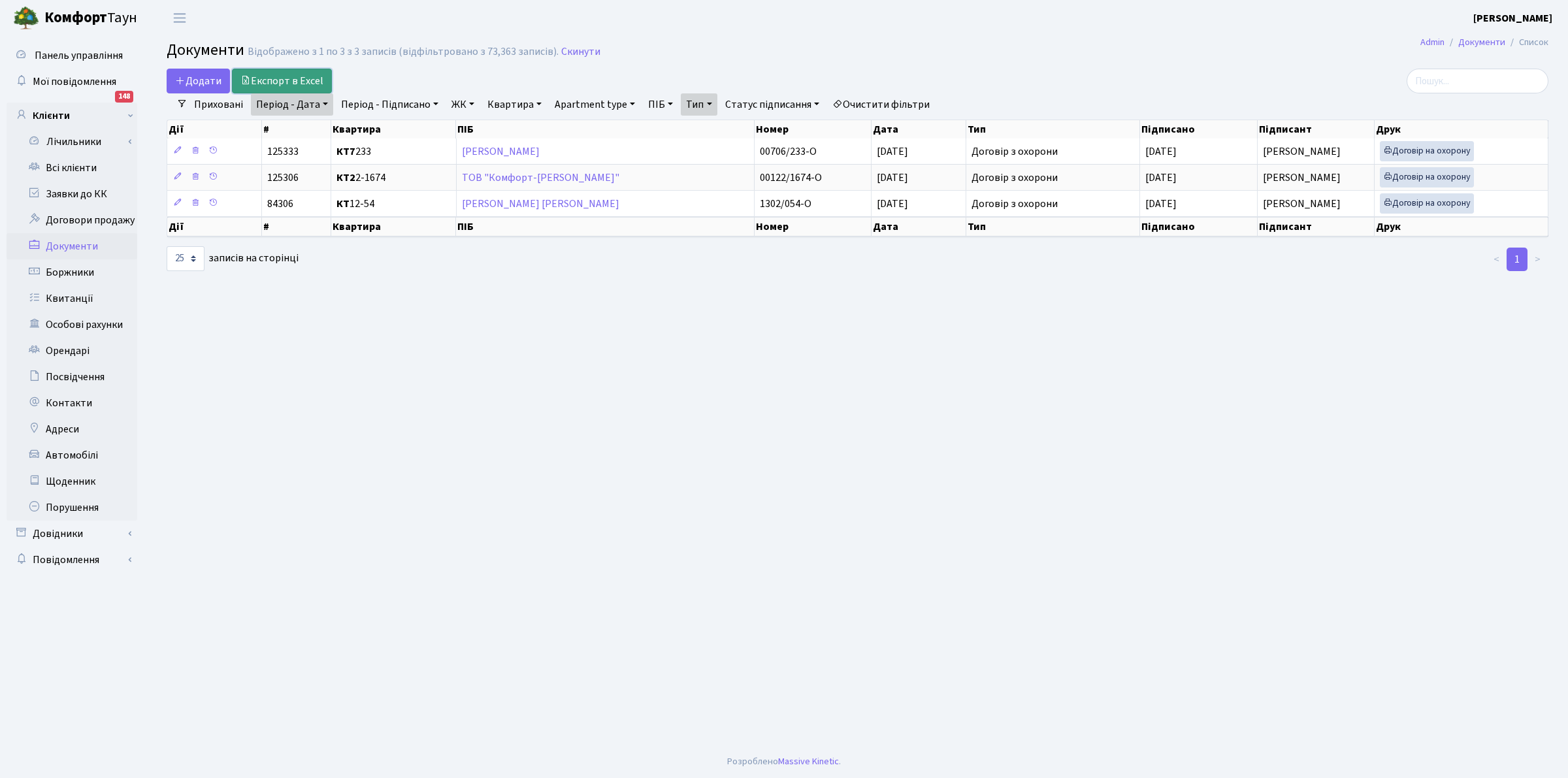
click at [281, 85] on link "Експорт в Excel" at bounding box center [282, 81] width 100 height 25
drag, startPoint x: 727, startPoint y: 451, endPoint x: 482, endPoint y: 251, distance: 316.3
click at [720, 446] on main "Admin Документи Список Документи Відображено з 1 по 3 з 3 записів (відфільтрова…" at bounding box center [857, 391] width 1421 height 710
click at [799, 516] on main "Admin Документи Список Документи Відображено з 1 по 3 з 3 записів (відфільтрова…" at bounding box center [857, 391] width 1421 height 710
drag, startPoint x: 390, startPoint y: 522, endPoint x: 786, endPoint y: 752, distance: 457.9
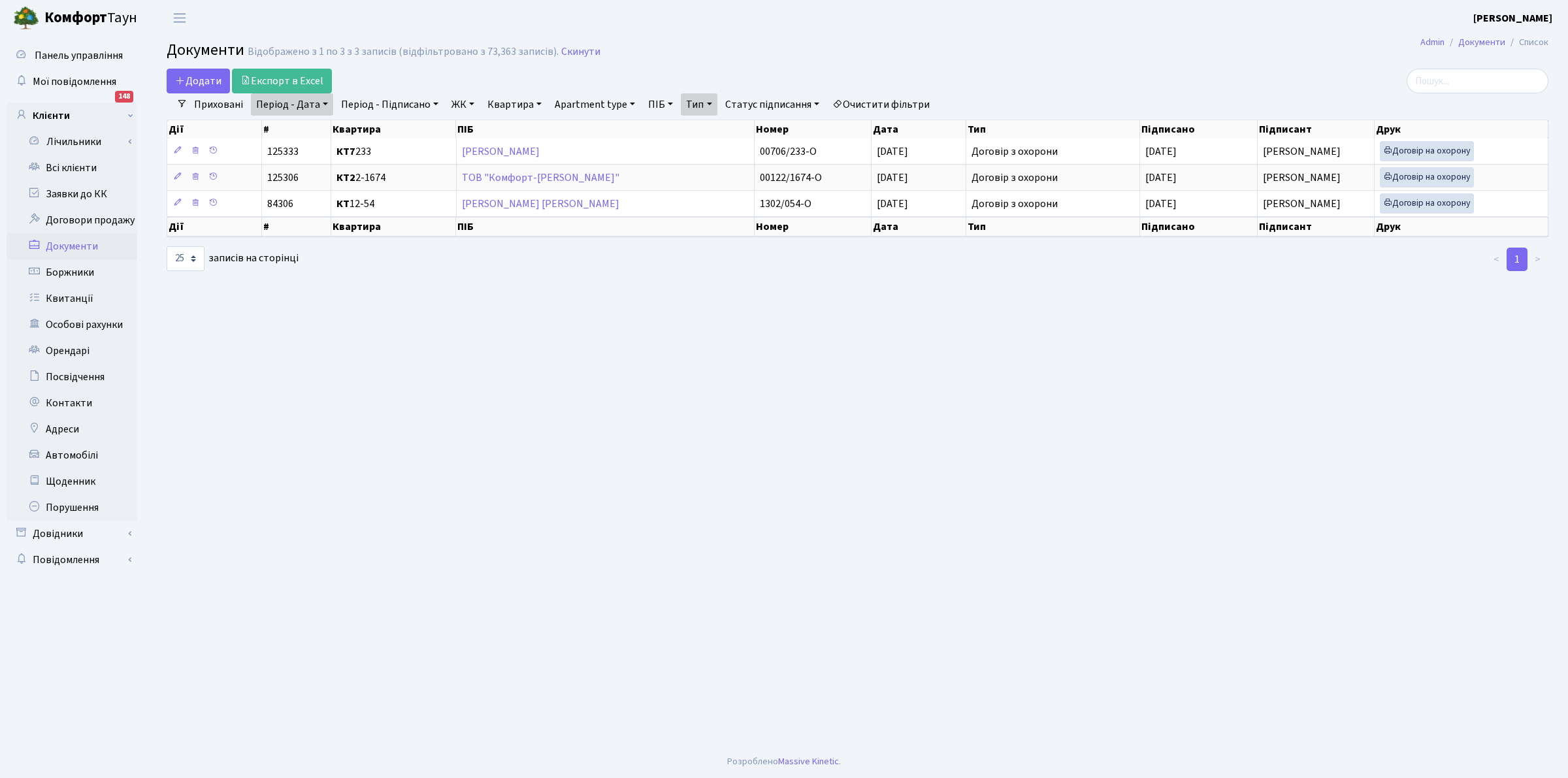
click at [409, 517] on main "Admin Документи Список Документи Відображено з 1 по 3 з 3 записів (відфільтрова…" at bounding box center [857, 391] width 1421 height 710
click at [351, 368] on main "Admin Документи Список Документи Відображено з 1 по 3 з 3 записів (відфільтрова…" at bounding box center [857, 391] width 1421 height 710
click at [398, 444] on main "Admin Документи Список Документи Відображено з 1 по 3 з 3 записів (відфільтрова…" at bounding box center [857, 391] width 1421 height 710
click at [540, 457] on main "Admin Документи Список Документи Відображено з 1 по 3 з 3 записів (відфільтрова…" at bounding box center [857, 391] width 1421 height 710
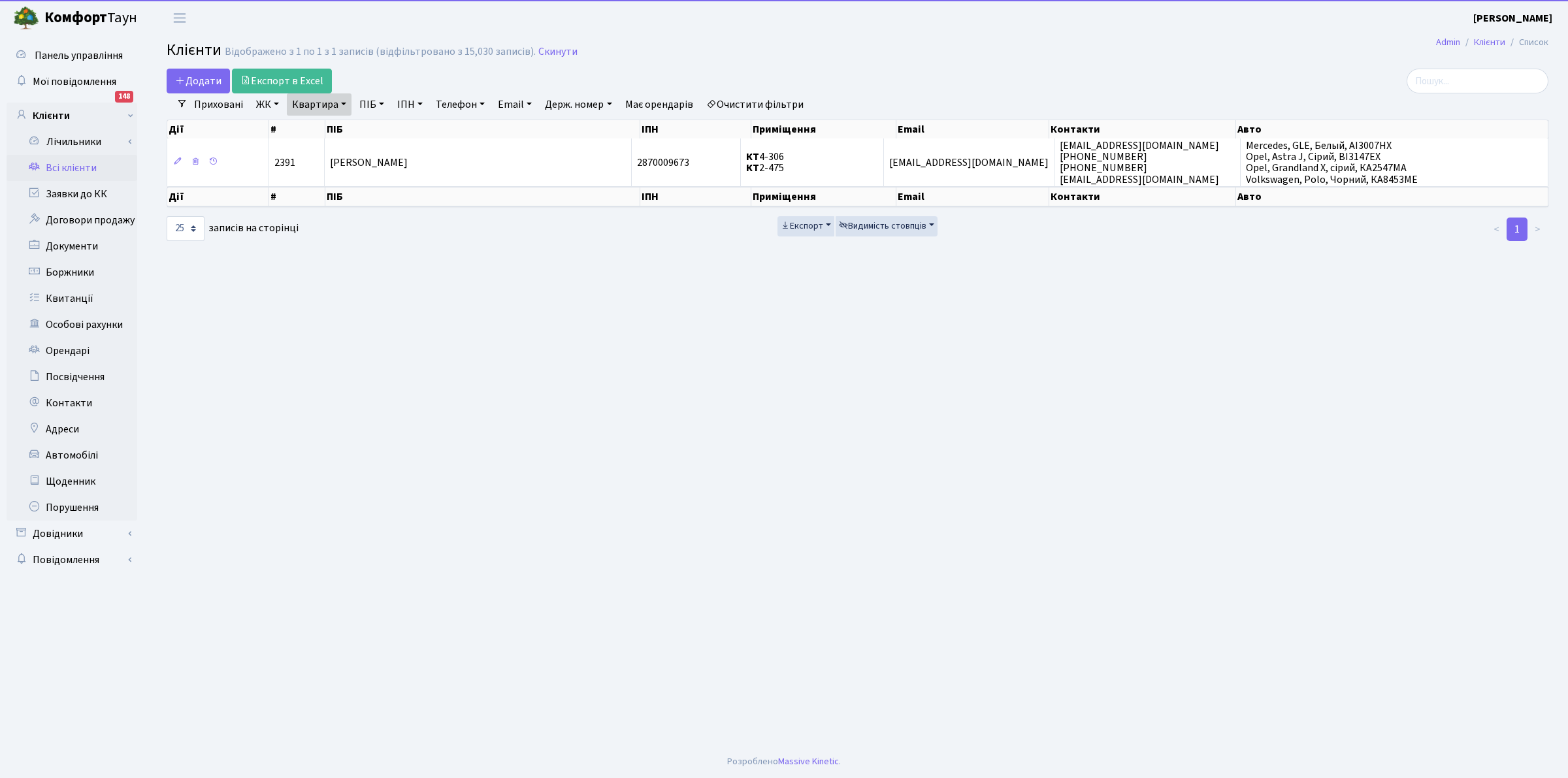
select select "25"
